Goal: Information Seeking & Learning: Learn about a topic

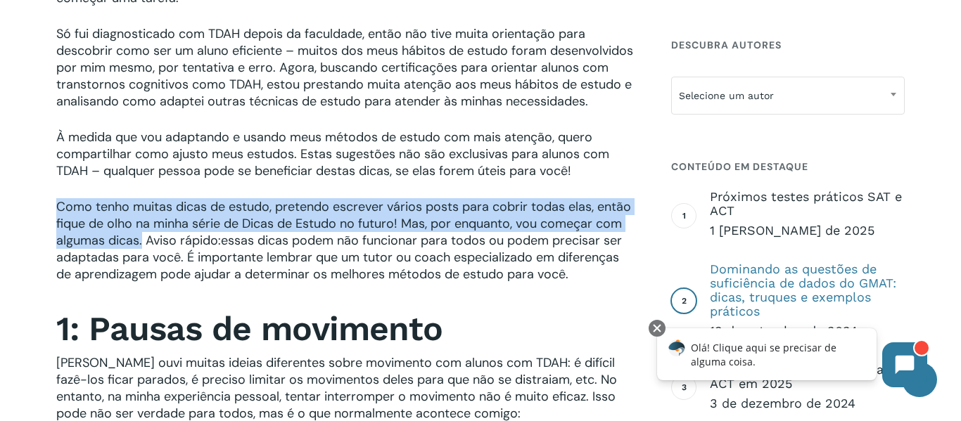
click at [736, 298] on font "Dominando as questões de suficiência de dados do GMAT: dicas, truques e exemplo…" at bounding box center [803, 290] width 186 height 57
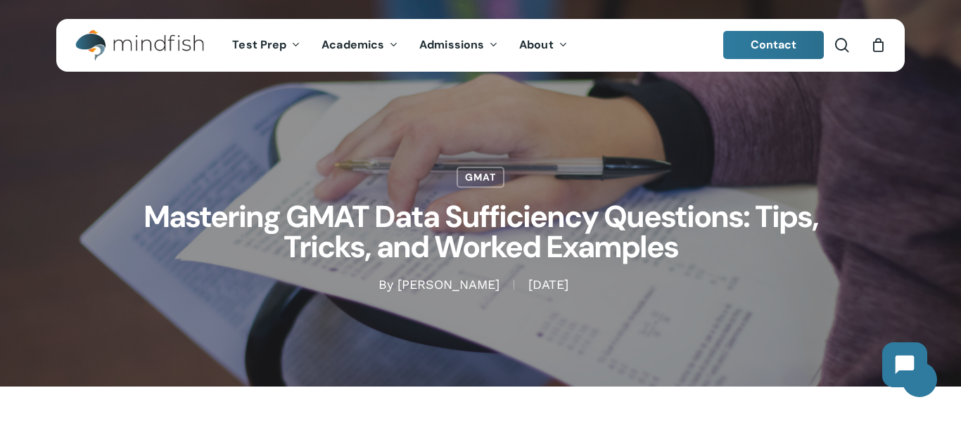
click at [736, 298] on div "GMAT Mastering GMAT Data Sufficiency Questions: Tips, Tricks, and Worked Exampl…" at bounding box center [480, 193] width 848 height 387
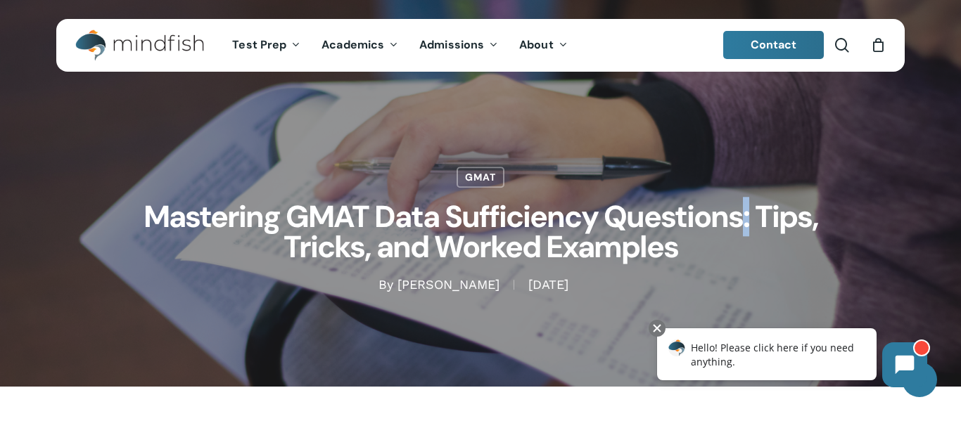
click at [736, 298] on div "GMAT Mastering GMAT Data Sufficiency Questions: Tips, Tricks, and Worked Exampl…" at bounding box center [480, 193] width 848 height 387
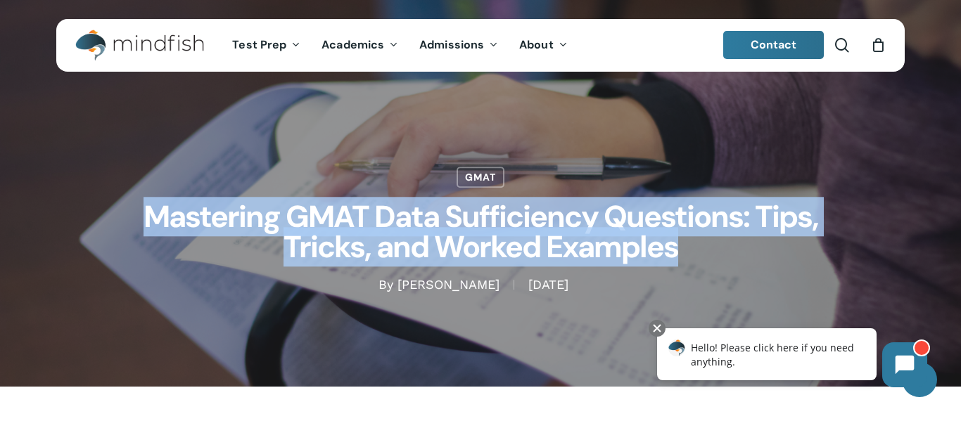
click at [432, 384] on div "GMAT Mastering GMAT Data Sufficiency Questions: Tips, Tricks, and Worked Exampl…" at bounding box center [480, 193] width 848 height 387
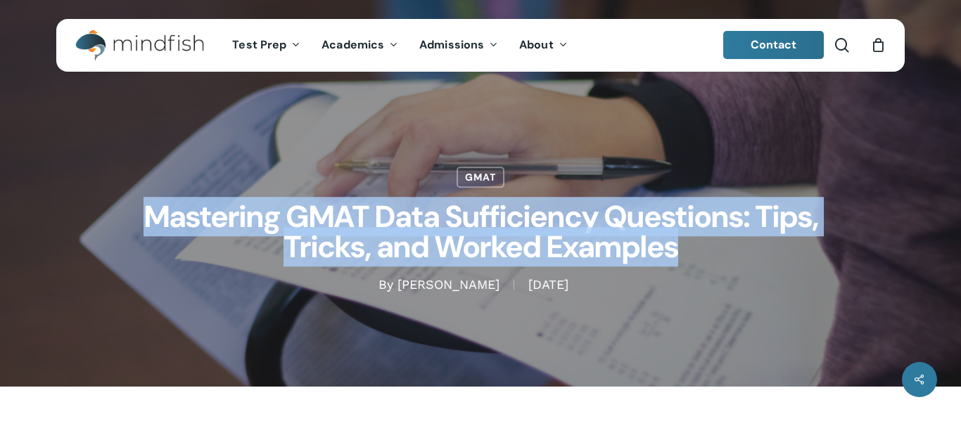
click at [786, 270] on h1 "Mastering GMAT Data Sufficiency Questions: Tips, Tricks, and Worked Examples" at bounding box center [480, 232] width 703 height 89
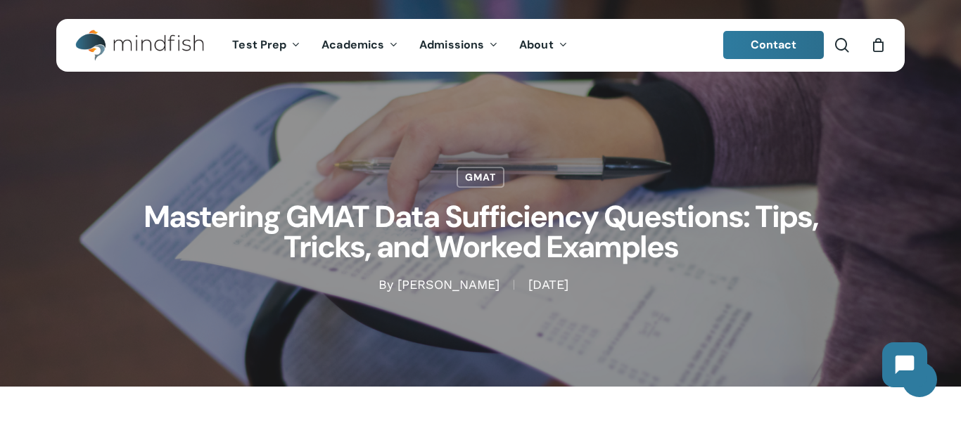
click at [783, 274] on h1 "Mastering GMAT Data Sufficiency Questions: Tips, Tricks, and Worked Examples" at bounding box center [480, 232] width 703 height 89
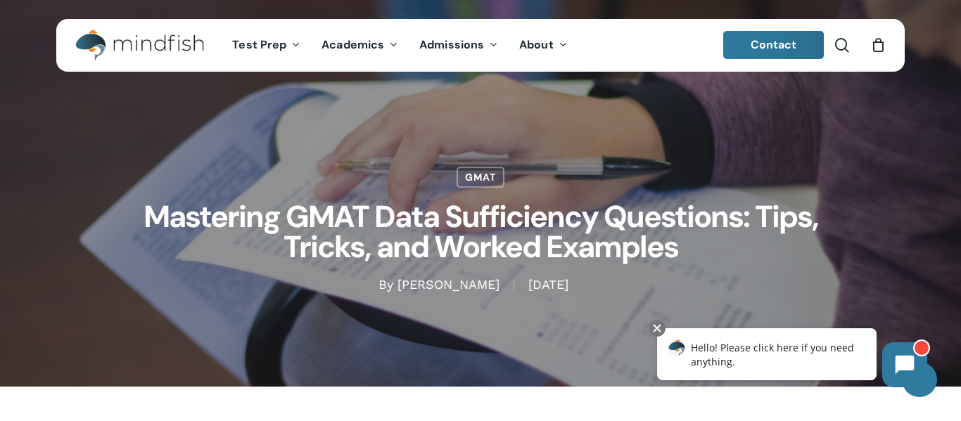
click at [769, 247] on h1 "Mastering GMAT Data Sufficiency Questions: Tips, Tricks, and Worked Examples" at bounding box center [480, 232] width 703 height 89
